Goal: Obtain resource: Download file/media

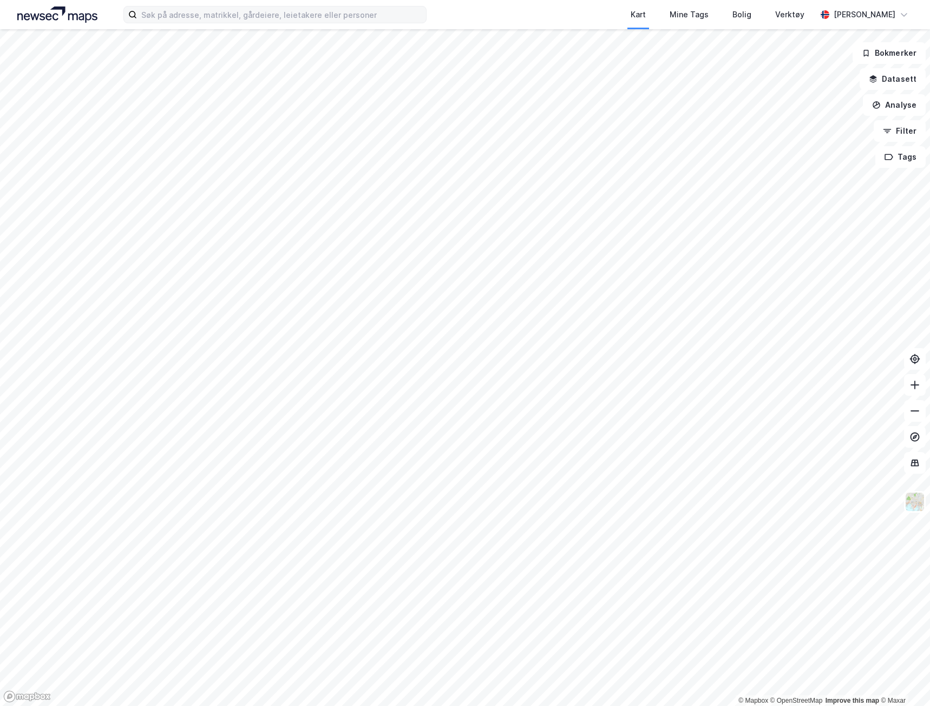
click at [316, 23] on label at bounding box center [274, 14] width 303 height 17
click at [316, 23] on input at bounding box center [281, 14] width 289 height 16
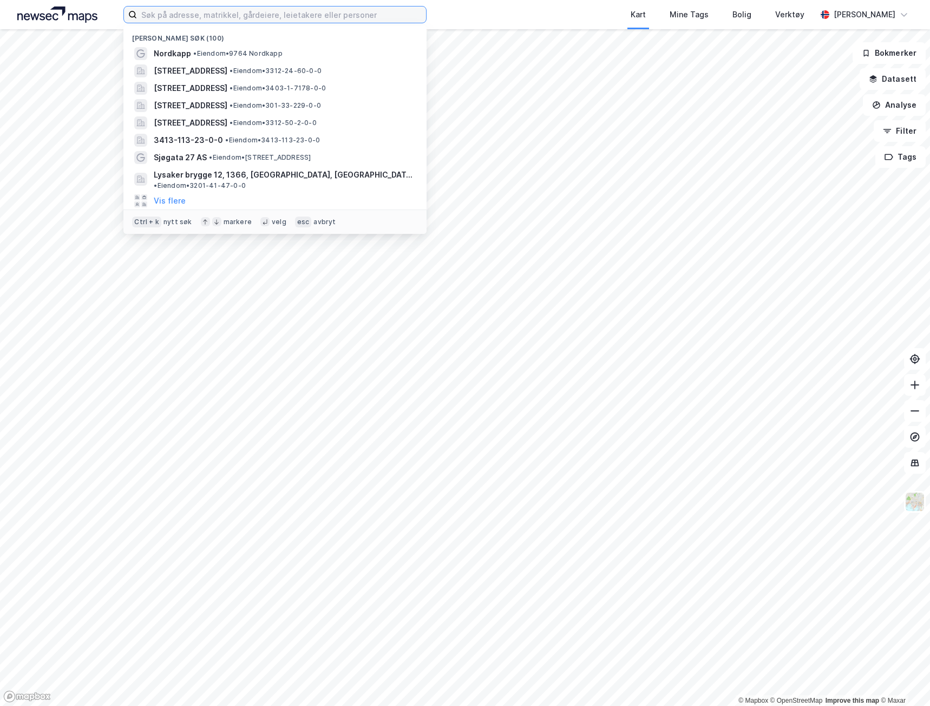
click at [315, 17] on input at bounding box center [281, 14] width 289 height 16
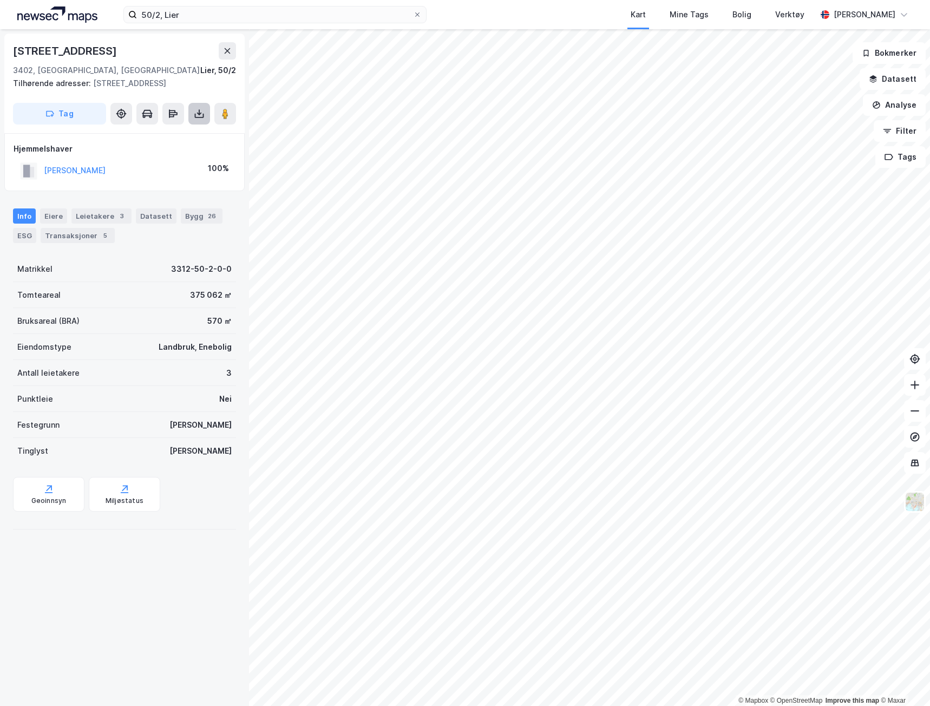
click at [197, 109] on icon at bounding box center [199, 113] width 11 height 11
click at [160, 136] on div "Last ned grunnbok" at bounding box center [145, 135] width 63 height 9
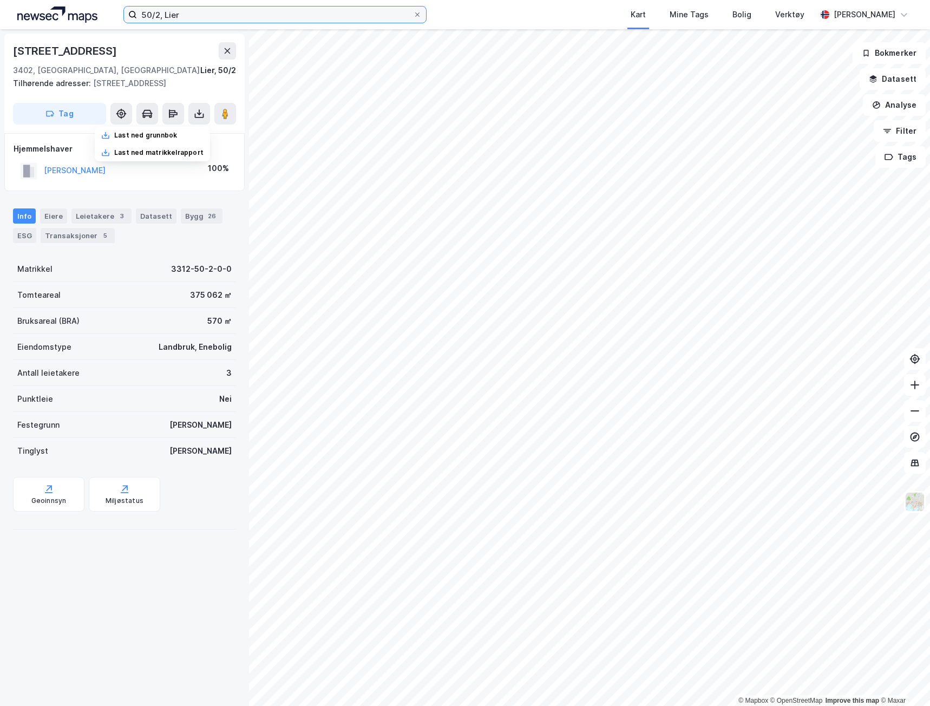
click at [204, 15] on input "50/2, Lier" at bounding box center [275, 14] width 276 height 16
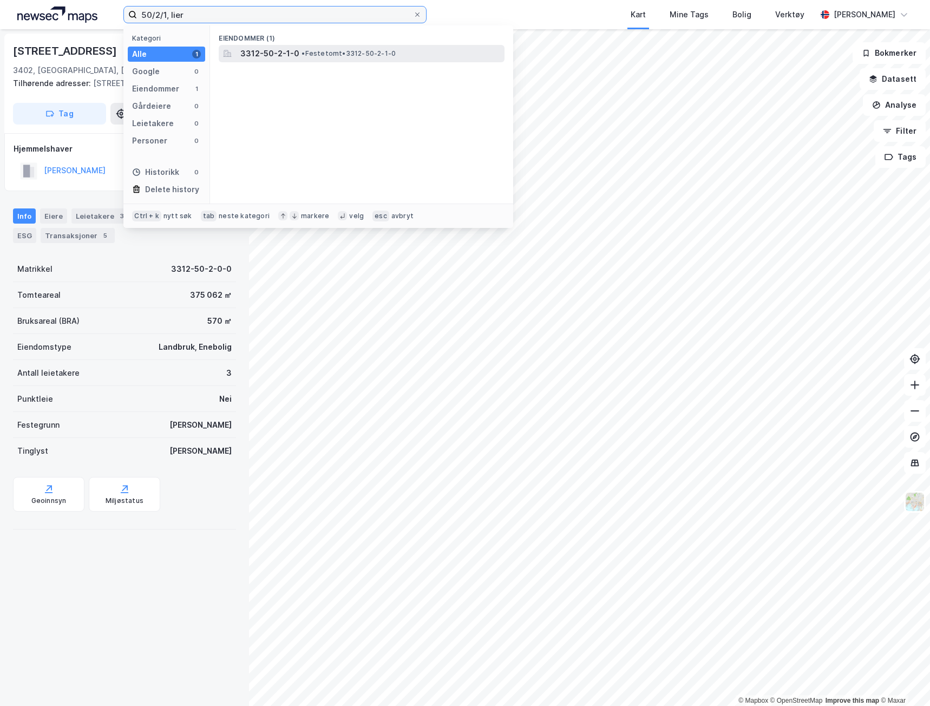
type input "50/2/1, lier"
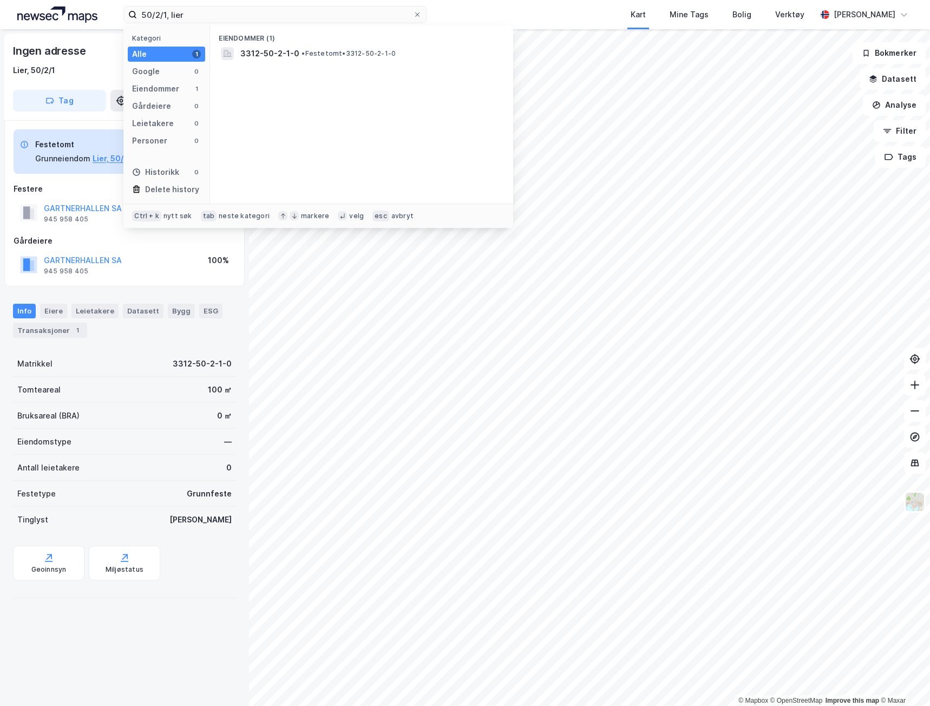
click at [31, 125] on div "Festetomt Grunneiendom Lier, 50/2 Festere GARTNERHALLEN SA 945 958 405 100% Går…" at bounding box center [124, 203] width 240 height 167
